Goal: Task Accomplishment & Management: Use online tool/utility

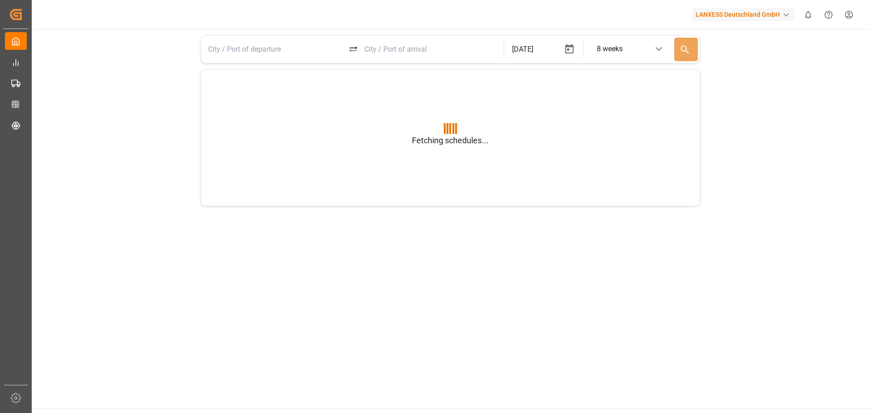
type input "BEANR"
type input "USGXX"
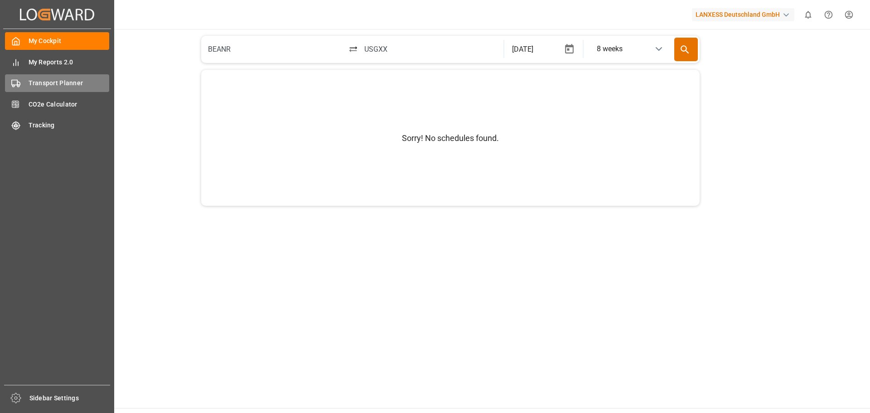
click at [47, 83] on span "Transport Planner" at bounding box center [69, 83] width 81 height 10
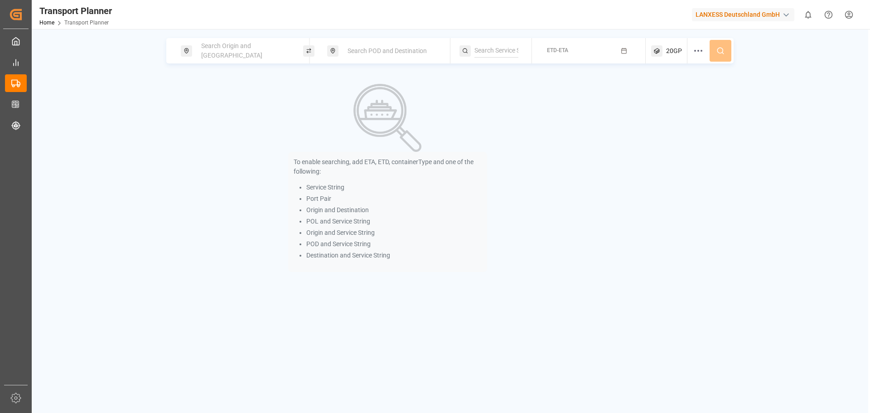
click at [274, 47] on div "Search Origin and [GEOGRAPHIC_DATA]" at bounding box center [245, 51] width 98 height 26
click at [228, 116] on input at bounding box center [236, 123] width 91 height 14
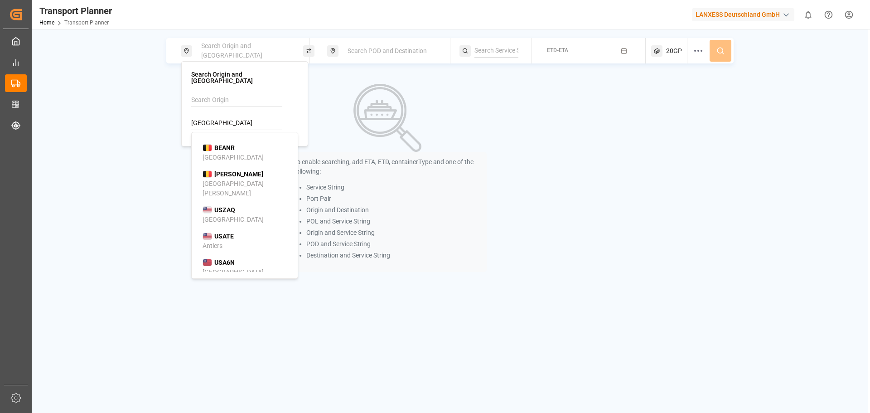
click at [220, 144] on b "BEANR" at bounding box center [224, 147] width 20 height 7
type input "BEANR"
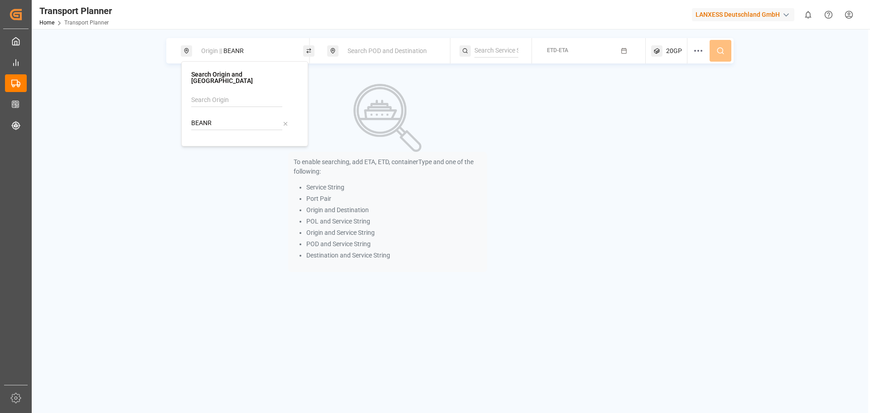
click at [327, 60] on div "Search POD and Destination" at bounding box center [388, 50] width 122 height 25
click at [370, 46] on div "Search POD and Destination" at bounding box center [391, 51] width 98 height 17
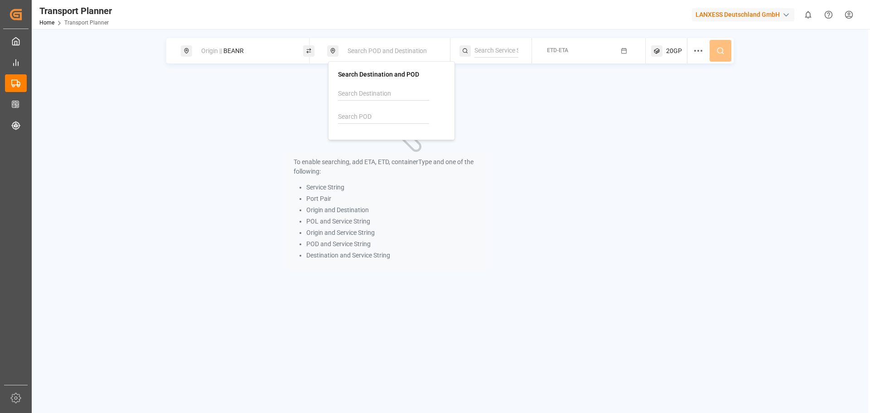
click at [354, 115] on input at bounding box center [383, 117] width 91 height 14
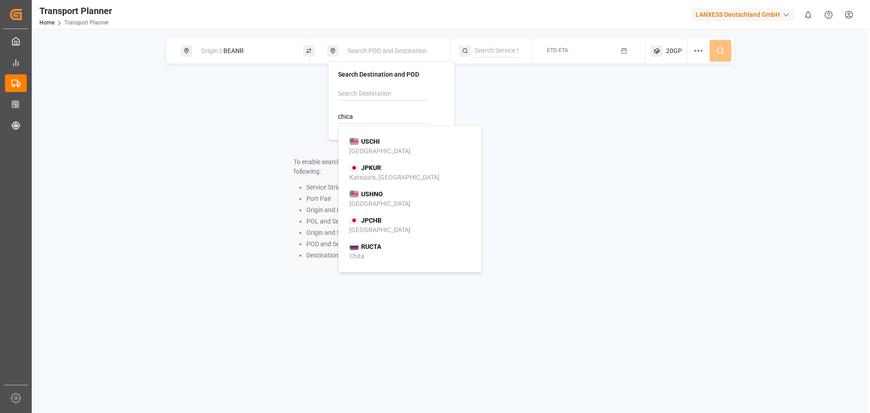
click at [370, 140] on b "USCHI" at bounding box center [370, 141] width 19 height 7
type input "USCHI"
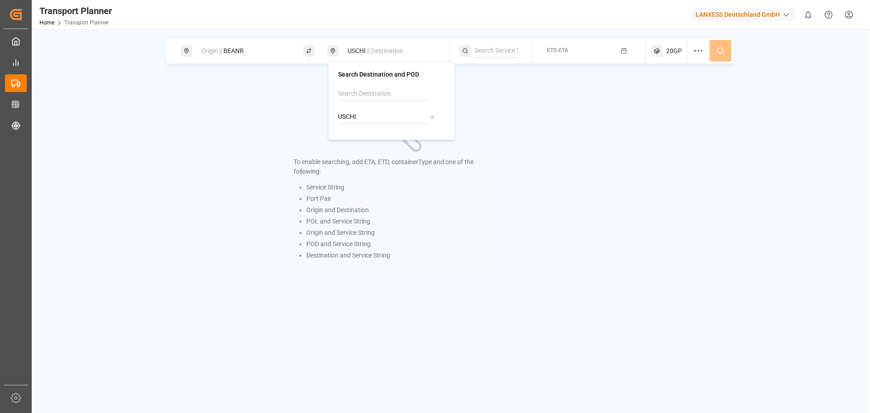
click at [570, 103] on div "To enable searching, add ETA, ETD, containerType and one of the following: Serv…" at bounding box center [387, 178] width 442 height 207
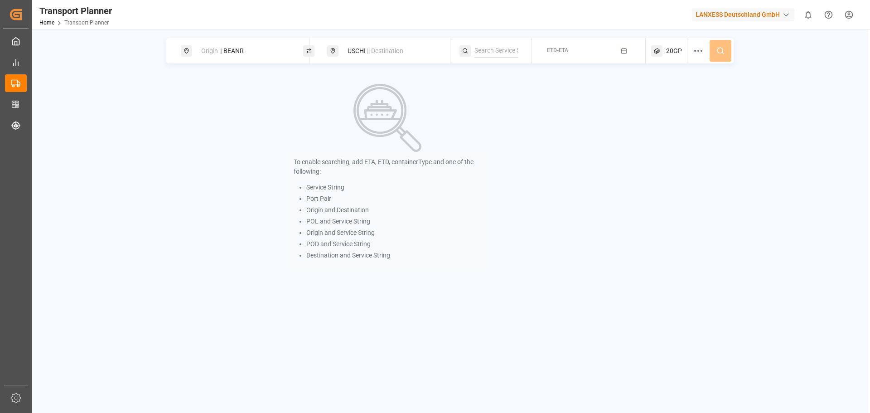
click at [622, 52] on icon "button" at bounding box center [623, 51] width 6 height 6
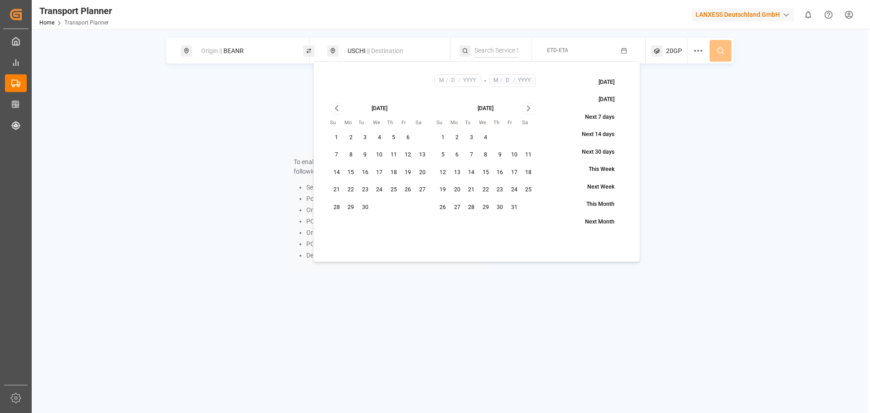
click at [339, 139] on button "1" at bounding box center [336, 137] width 14 height 14
type input "9"
type input "1"
type input "2025"
click at [516, 205] on button "31" at bounding box center [514, 207] width 14 height 14
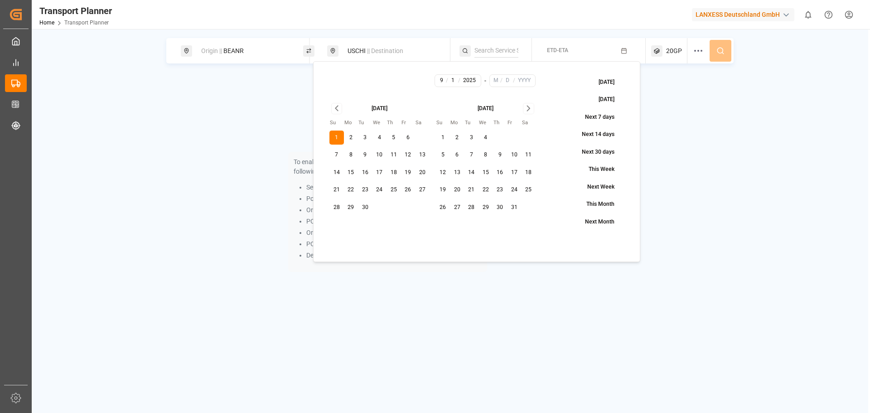
type input "10"
type input "31"
type input "2025"
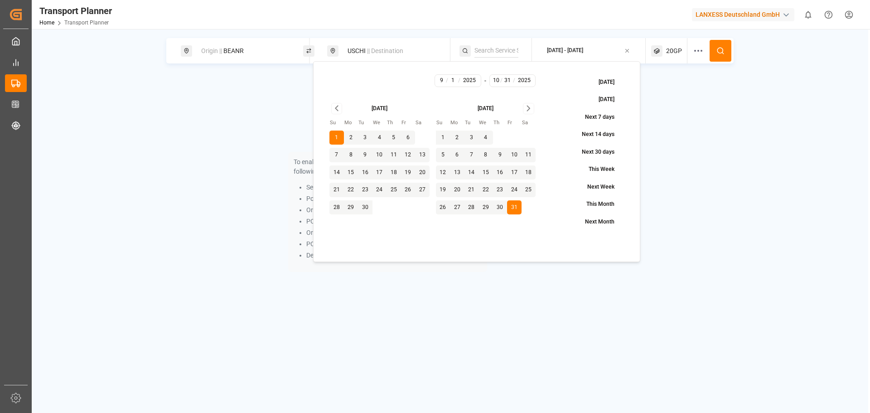
click at [719, 48] on icon at bounding box center [720, 51] width 8 height 8
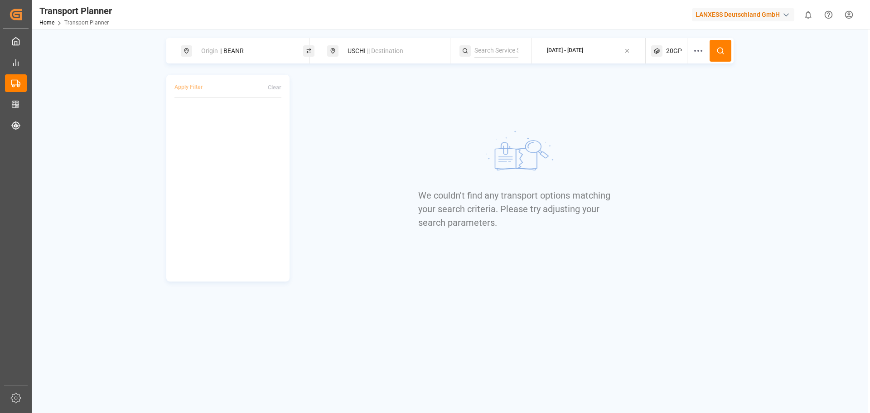
click at [398, 132] on div "We couldn't find any transport options matching your search criteria. Please tr…" at bounding box center [515, 178] width 435 height 207
click at [353, 54] on div "USCHI || Destination" at bounding box center [391, 51] width 98 height 17
drag, startPoint x: 361, startPoint y: 112, endPoint x: 325, endPoint y: 119, distance: 36.4
click at [325, 119] on body "Created by potrace 1.15, written by [PERSON_NAME] [DATE]-[DATE] Created by potr…" at bounding box center [435, 206] width 870 height 413
click at [425, 123] on input "USCHI" at bounding box center [383, 117] width 91 height 14
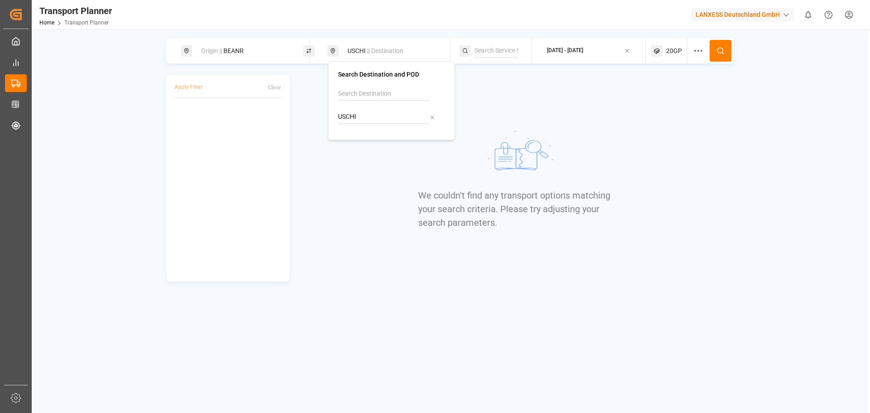
click at [429, 121] on div at bounding box center [432, 117] width 6 height 10
click at [399, 121] on input at bounding box center [383, 117] width 91 height 14
click at [378, 148] on div "USORF [GEOGRAPHIC_DATA]" at bounding box center [393, 146] width 88 height 19
type input "USORF"
click at [691, 48] on div "Origin || BEANR USORF || Destination [DATE] - [DATE] 20GP" at bounding box center [449, 50] width 567 height 25
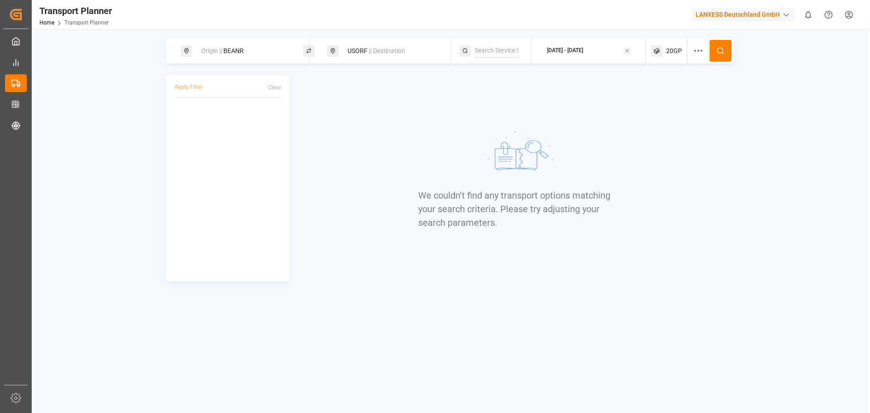
click at [695, 48] on icon at bounding box center [697, 50] width 11 height 11
click at [726, 163] on div "Select Carrier SCAC..." at bounding box center [700, 161] width 83 height 8
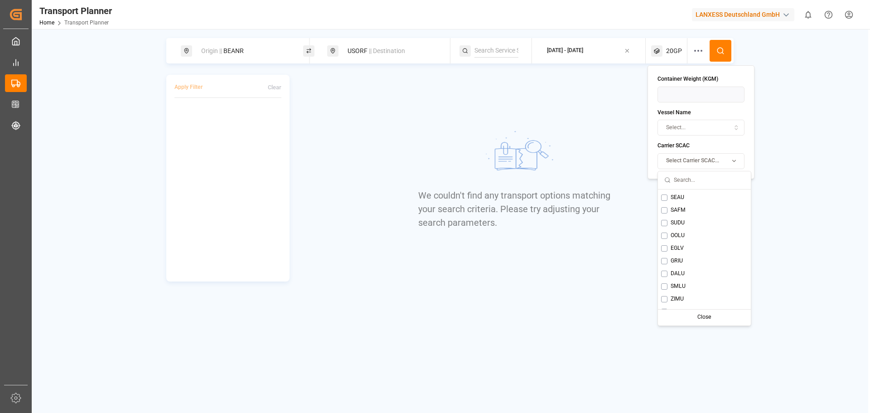
scroll to position [136, 0]
click at [659, 213] on div "OOLU" at bounding box center [704, 212] width 93 height 13
click at [732, 318] on div "Close" at bounding box center [733, 317] width 45 height 13
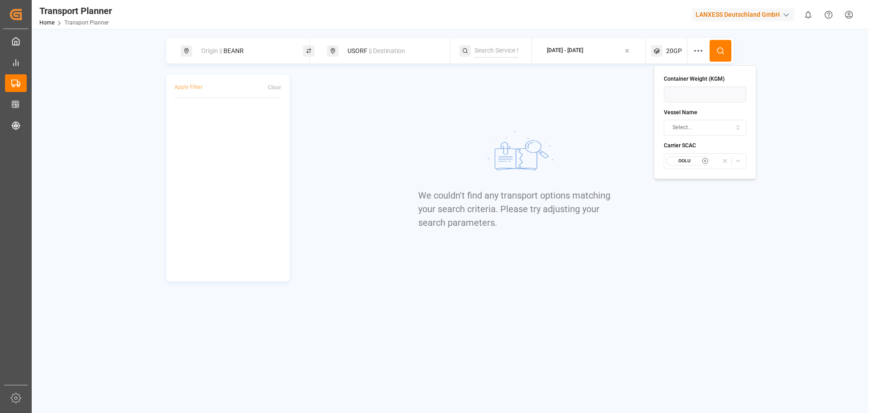
click at [723, 47] on icon at bounding box center [720, 51] width 8 height 8
click at [717, 55] on button at bounding box center [720, 51] width 22 height 22
click at [676, 53] on span "20GP" at bounding box center [674, 51] width 16 height 10
click at [673, 94] on icon "button" at bounding box center [672, 94] width 6 height 6
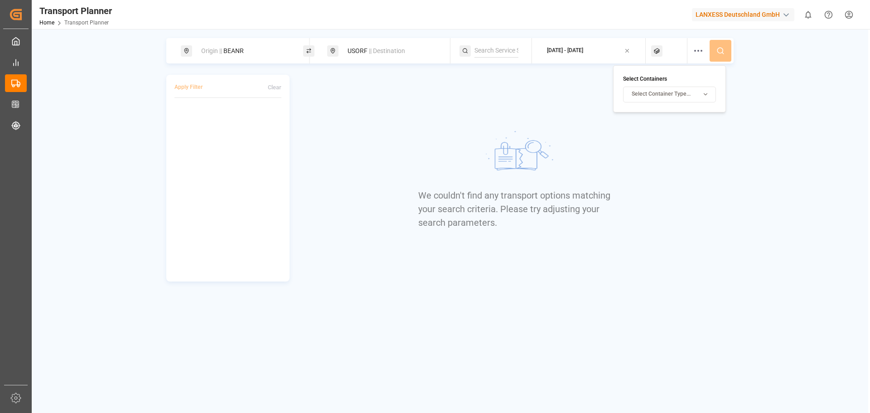
click at [679, 94] on span "Select Container Type..." at bounding box center [660, 94] width 59 height 8
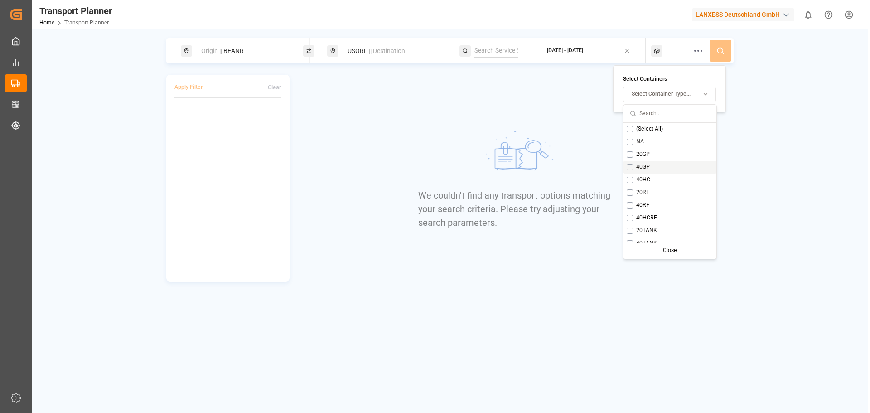
click at [650, 168] on div "40GP" at bounding box center [669, 167] width 93 height 13
click at [715, 46] on button at bounding box center [720, 51] width 22 height 22
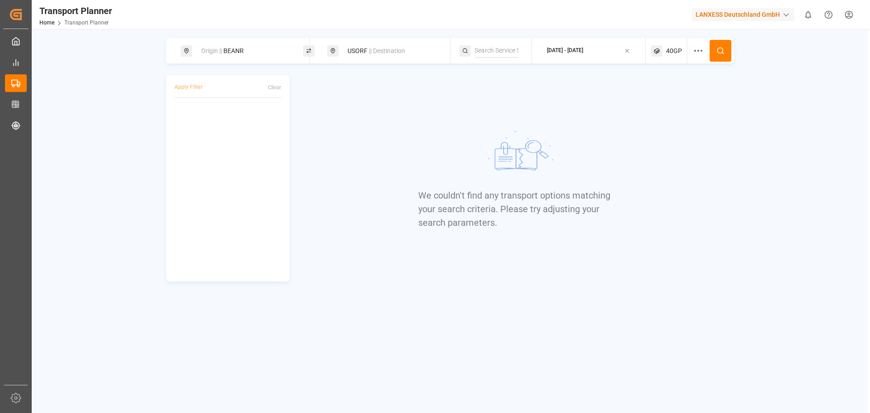
click at [559, 149] on img at bounding box center [516, 154] width 136 height 68
click at [583, 47] on div "[DATE] - [DATE]" at bounding box center [565, 51] width 36 height 8
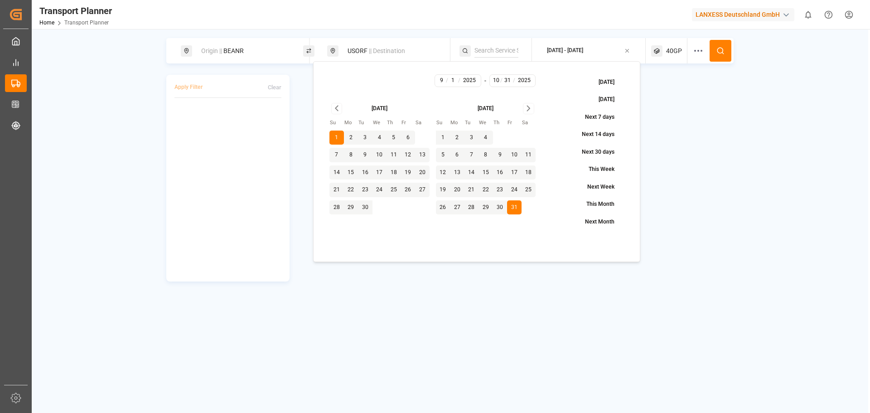
click at [692, 130] on div "We couldn't find any transport options matching your search criteria. Please tr…" at bounding box center [515, 178] width 435 height 207
